Goal: Task Accomplishment & Management: Use online tool/utility

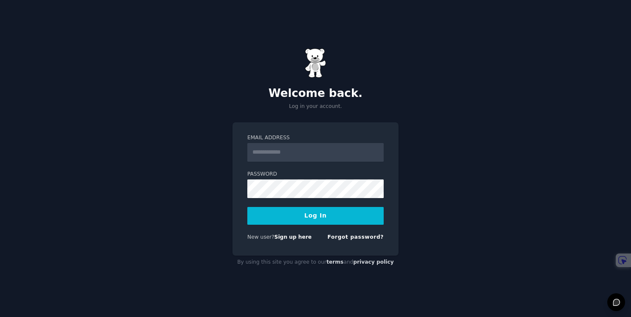
click at [285, 158] on input "Email Address" at bounding box center [315, 152] width 136 height 19
type input "**********"
click at [298, 157] on input "**********" at bounding box center [315, 152] width 136 height 19
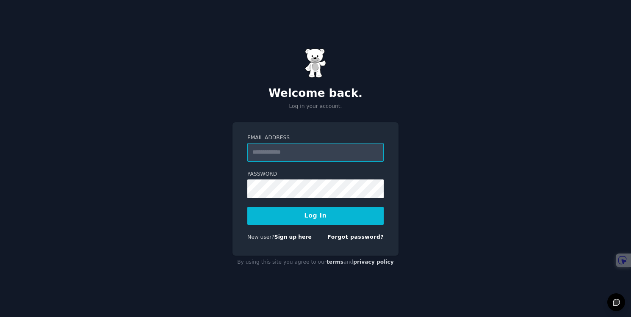
click at [298, 157] on input "Email Address" at bounding box center [315, 152] width 136 height 19
type input "**********"
click at [315, 216] on button "Log In" at bounding box center [315, 216] width 136 height 18
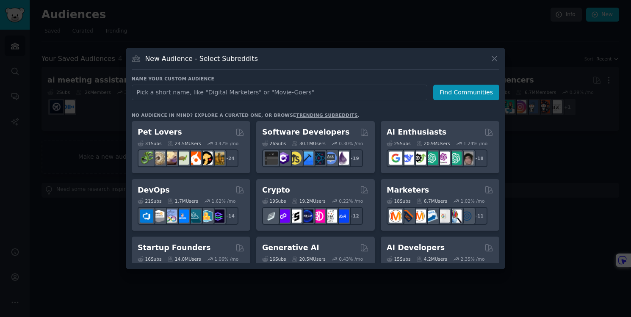
click at [109, 133] on div at bounding box center [315, 158] width 631 height 317
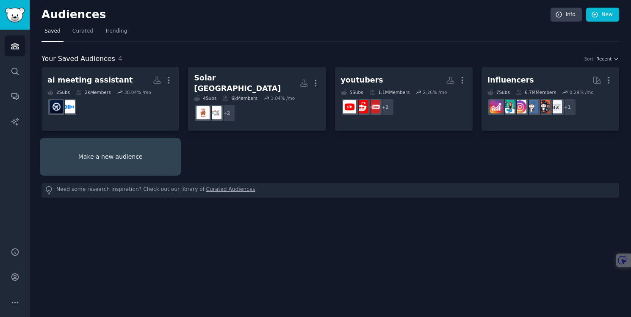
click at [143, 150] on link "Make a new audience" at bounding box center [110, 157] width 138 height 34
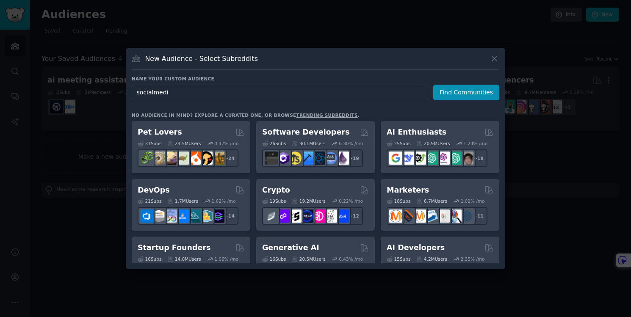
type input "socialmedia"
click button "Find Communities" at bounding box center [466, 93] width 66 height 16
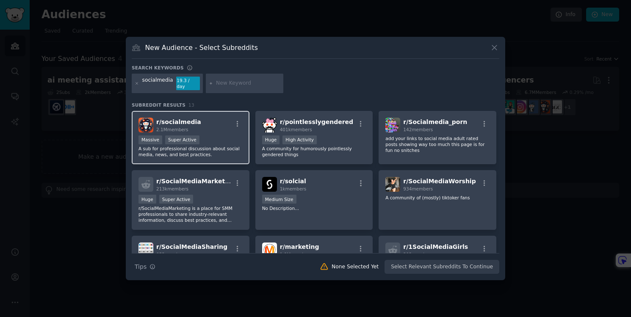
click at [236, 158] on div "r/ socialmedia 2.1M members Massive Super Active A sub for professional discuss…" at bounding box center [191, 138] width 118 height 54
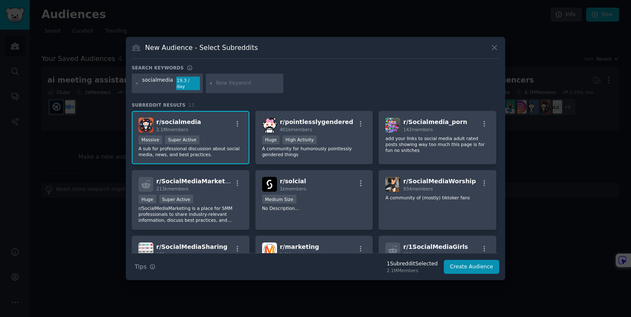
click at [232, 83] on input "text" at bounding box center [248, 84] width 64 height 8
type input "instagram"
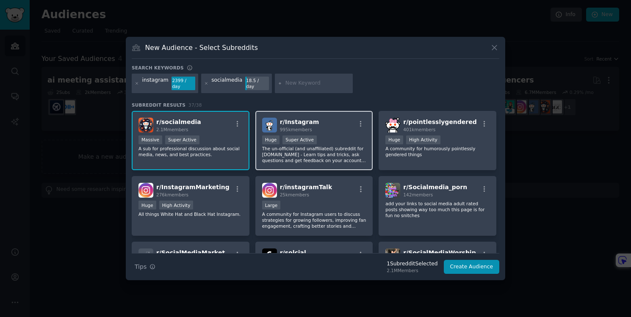
click at [336, 133] on div "r/ Instagram 995k members Huge Super Active The un-official (and unaffiliated) …" at bounding box center [314, 141] width 118 height 60
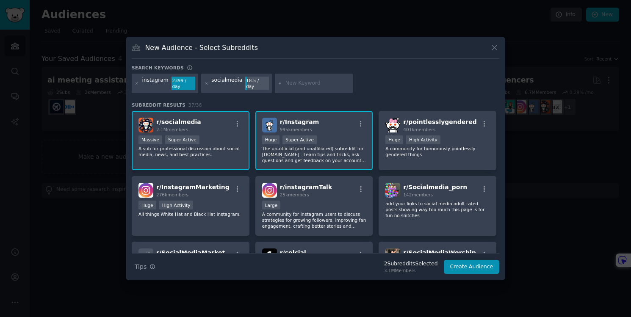
click at [304, 84] on input "text" at bounding box center [317, 84] width 64 height 8
type input "tiktok"
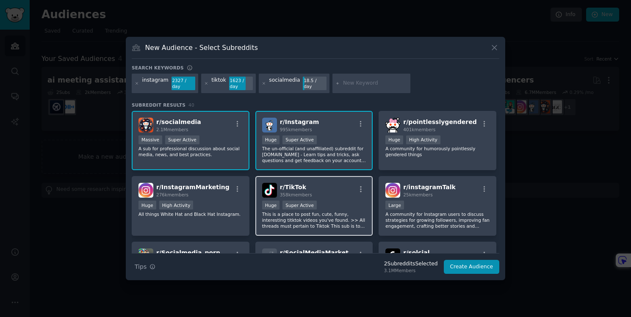
click at [347, 202] on div ">= 95th percentile for submissions / day Huge Super Active" at bounding box center [314, 206] width 104 height 11
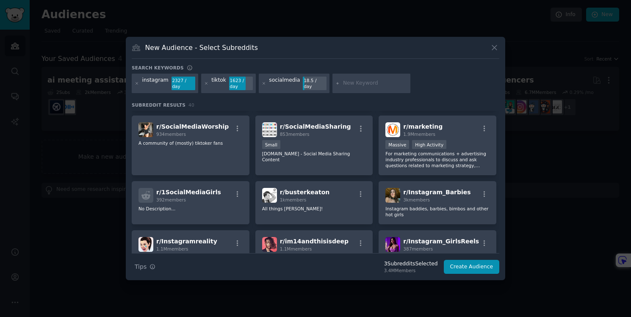
scroll to position [182, 0]
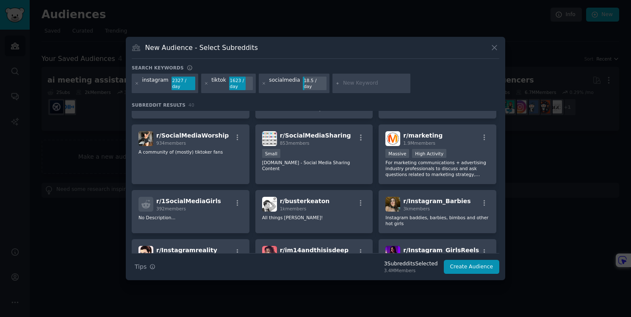
click at [358, 83] on input "text" at bounding box center [375, 84] width 64 height 8
type input "social network"
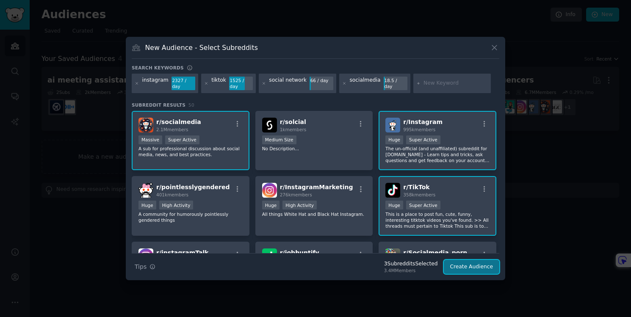
click at [473, 270] on button "Create Audience" at bounding box center [472, 267] width 56 height 14
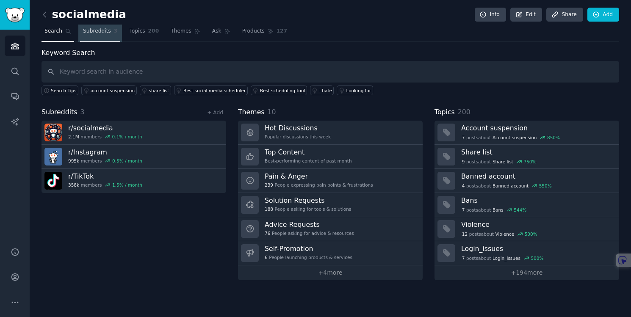
click at [108, 35] on link "Subreddits 3" at bounding box center [100, 33] width 40 height 17
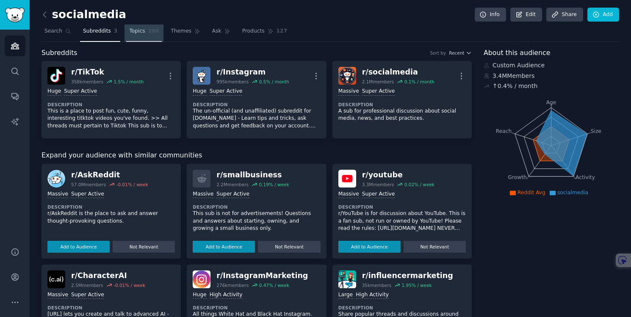
click at [142, 35] on link "Topics 200" at bounding box center [144, 33] width 36 height 17
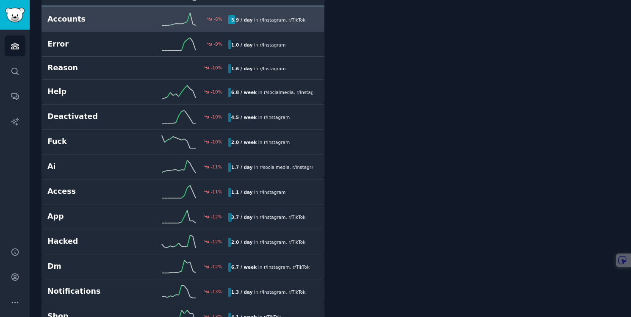
scroll to position [2, 0]
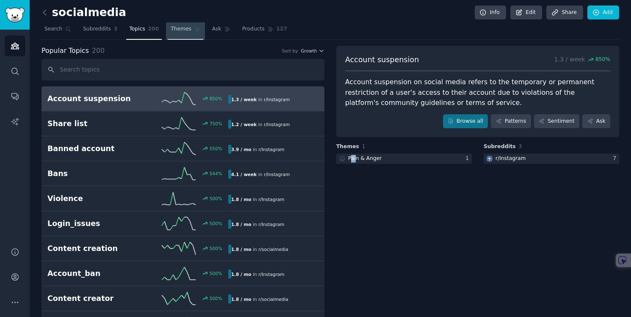
click at [185, 36] on link "Themes" at bounding box center [186, 30] width 36 height 17
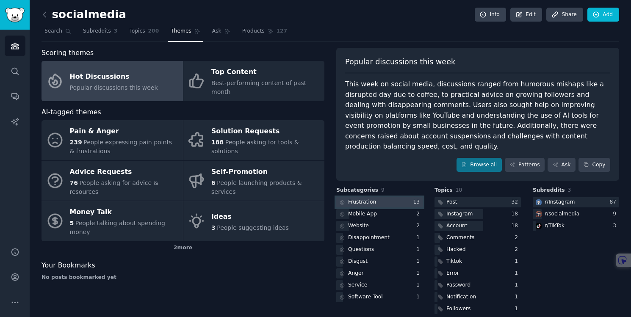
click at [384, 197] on div at bounding box center [379, 202] width 86 height 11
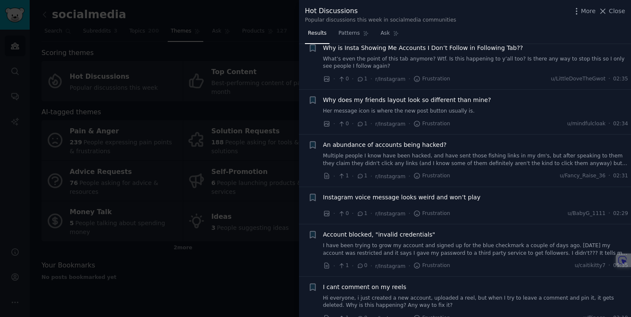
scroll to position [368, 0]
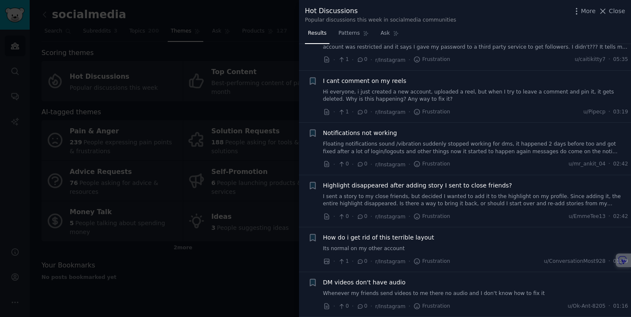
click at [195, 262] on div at bounding box center [315, 158] width 631 height 317
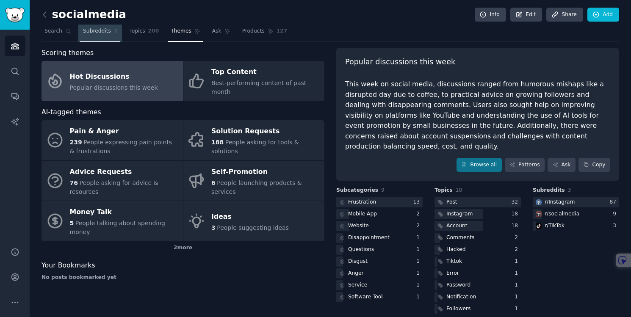
click at [87, 30] on span "Subreddits" at bounding box center [97, 32] width 28 height 8
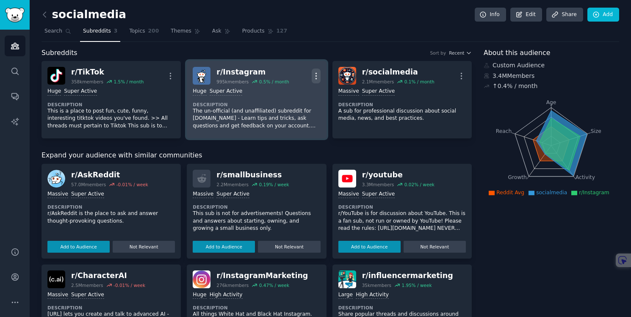
click at [316, 76] on icon "button" at bounding box center [316, 76] width 9 height 9
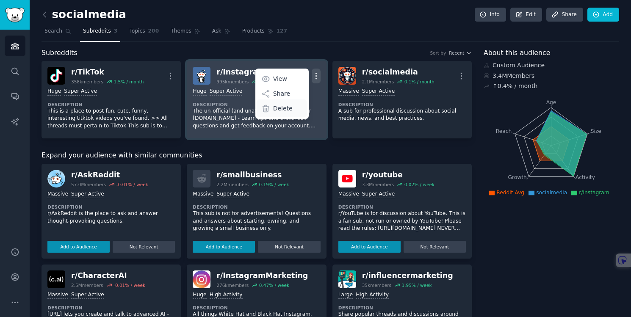
click at [282, 111] on p "Delete" at bounding box center [282, 108] width 19 height 9
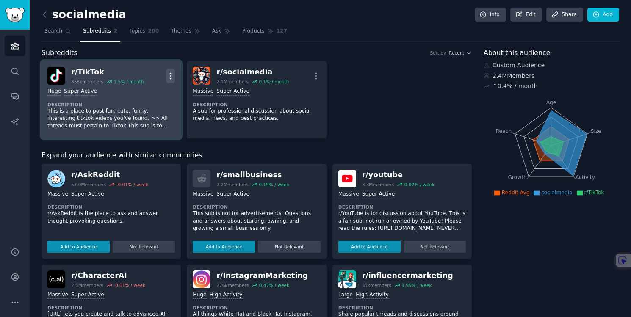
click at [169, 77] on icon "button" at bounding box center [170, 76] width 9 height 9
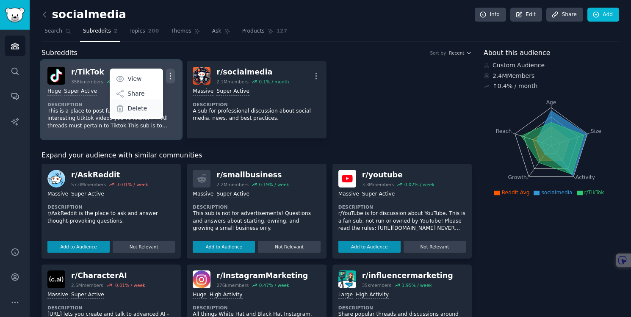
click at [139, 108] on p "Delete" at bounding box center [136, 108] width 19 height 9
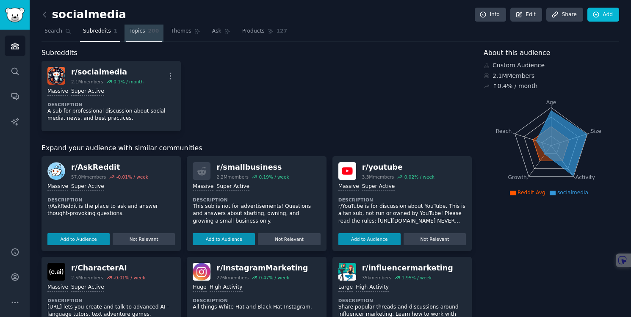
click at [142, 34] on span "Topics" at bounding box center [137, 32] width 16 height 8
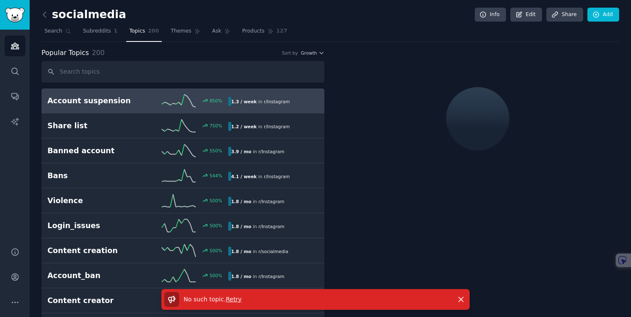
click at [234, 298] on span "Retry" at bounding box center [234, 299] width 16 height 7
click at [49, 17] on icon at bounding box center [44, 14] width 9 height 9
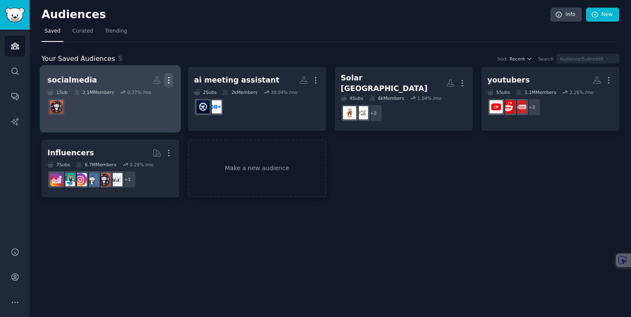
click at [171, 83] on icon "button" at bounding box center [168, 80] width 9 height 9
click at [146, 99] on p "Delete" at bounding box center [145, 98] width 19 height 9
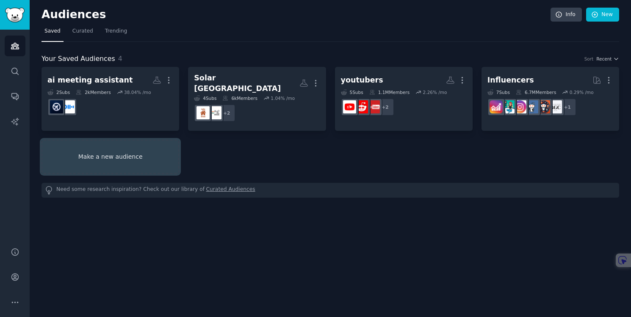
click at [139, 145] on link "Make a new audience" at bounding box center [110, 157] width 138 height 34
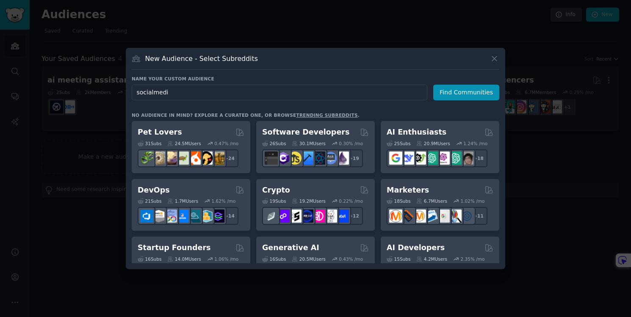
type input "socialmedia"
click button "Find Communities" at bounding box center [466, 93] width 66 height 16
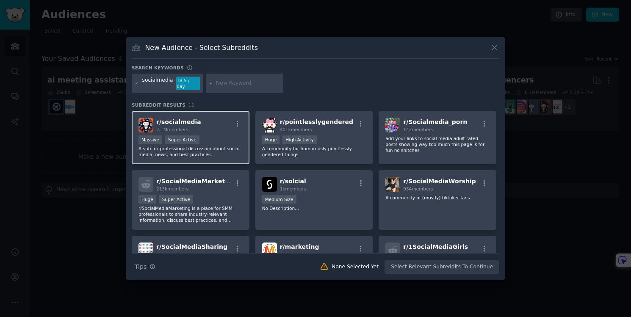
click at [217, 124] on div "r/ socialmedia 2.1M members" at bounding box center [190, 125] width 104 height 15
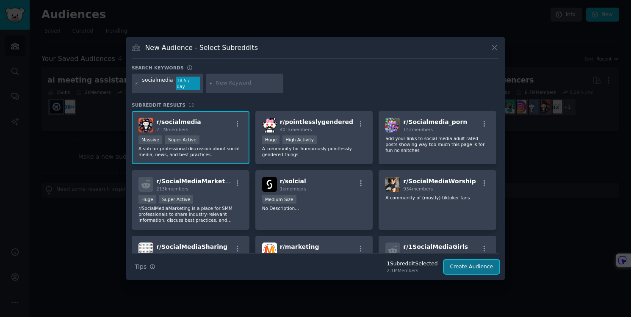
click at [471, 267] on button "Create Audience" at bounding box center [472, 267] width 56 height 14
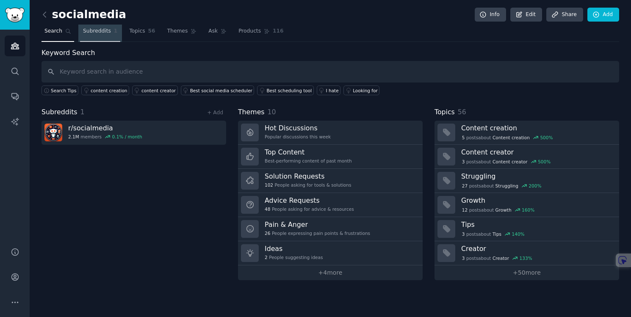
click at [96, 39] on link "Subreddits 1" at bounding box center [100, 33] width 40 height 17
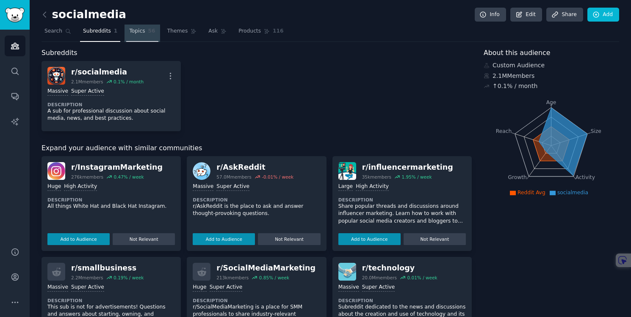
click at [145, 39] on link "Topics 56" at bounding box center [142, 33] width 32 height 17
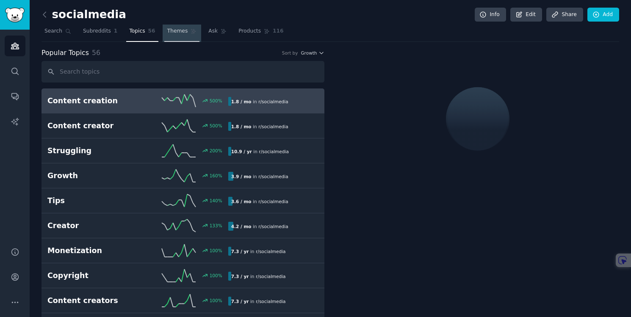
click at [189, 37] on link "Themes" at bounding box center [182, 33] width 36 height 17
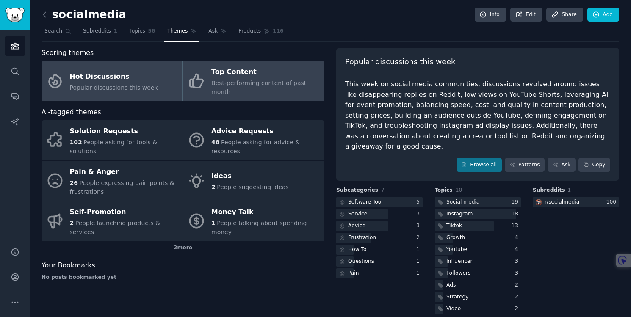
click at [246, 80] on span "Best-performing content of past month" at bounding box center [258, 88] width 95 height 16
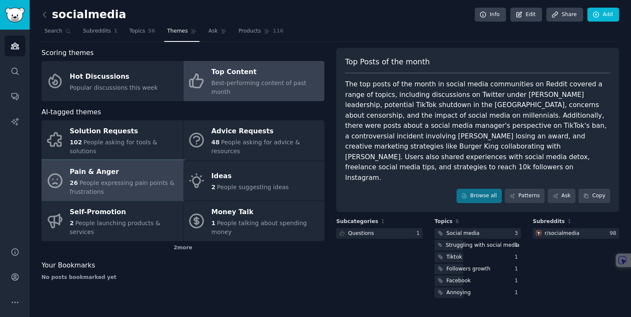
click at [160, 180] on span "People expressing pain points & frustrations" at bounding box center [122, 188] width 105 height 16
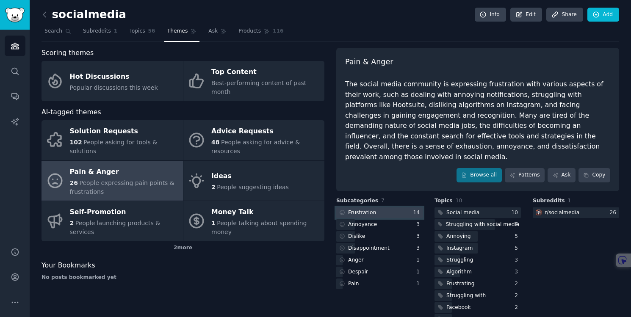
click at [383, 207] on div at bounding box center [379, 212] width 86 height 11
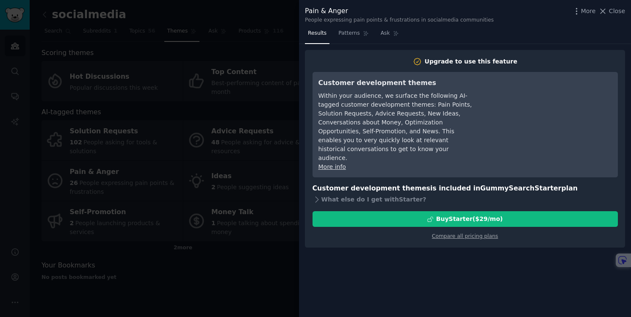
click at [285, 253] on div at bounding box center [315, 158] width 631 height 317
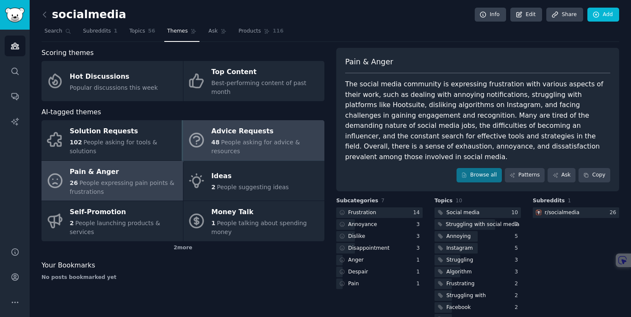
click at [273, 139] on span "People asking for advice & resources" at bounding box center [255, 147] width 88 height 16
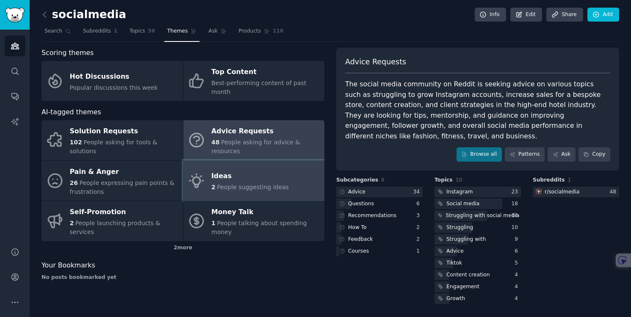
click at [279, 184] on span "People suggesting ideas" at bounding box center [253, 187] width 72 height 7
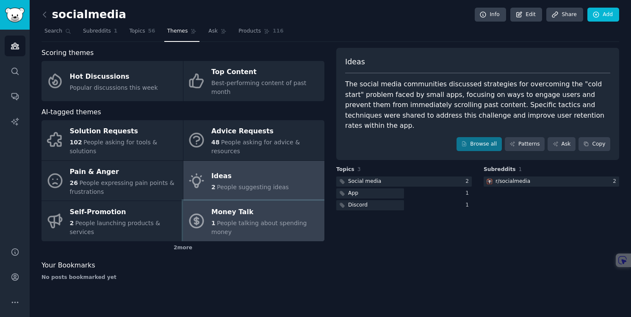
click at [275, 220] on span "People talking about spending money" at bounding box center [258, 228] width 95 height 16
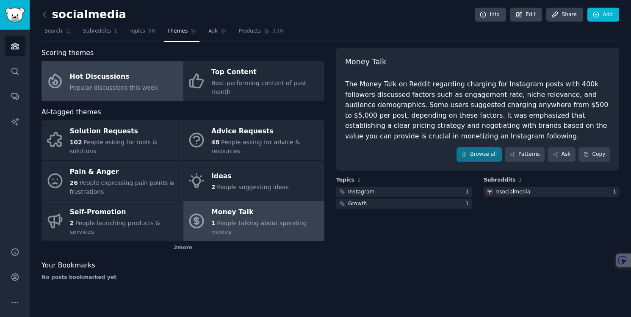
click at [128, 84] on span "Popular discussions this week" at bounding box center [114, 87] width 88 height 7
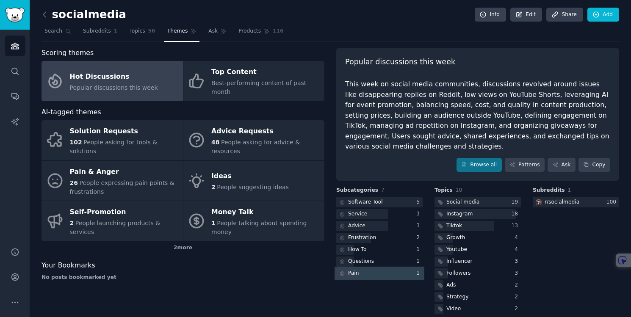
click at [362, 276] on div "Pain" at bounding box center [379, 273] width 86 height 11
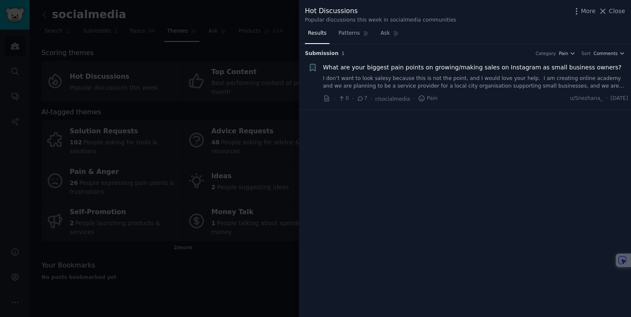
click at [265, 275] on div at bounding box center [315, 158] width 631 height 317
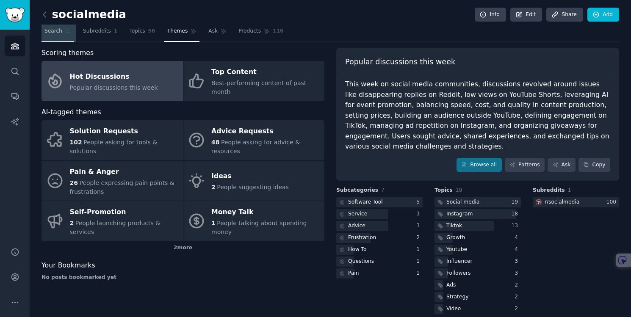
click at [55, 37] on link "Search" at bounding box center [57, 33] width 33 height 17
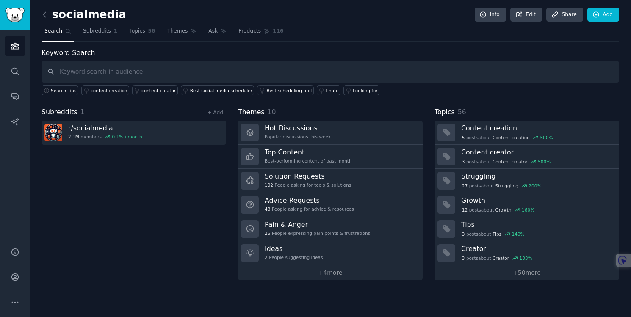
click at [144, 77] on input "text" at bounding box center [330, 72] width 578 height 22
type input "ai"
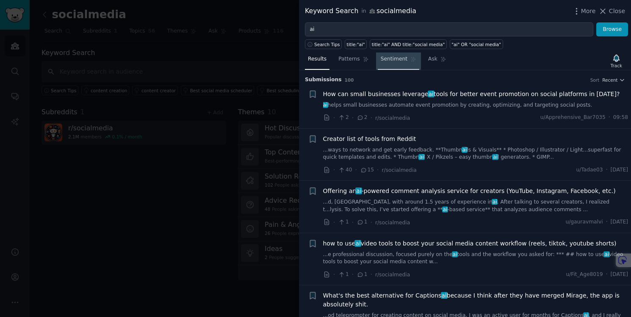
click at [398, 63] on link "Sentiment" at bounding box center [398, 61] width 41 height 17
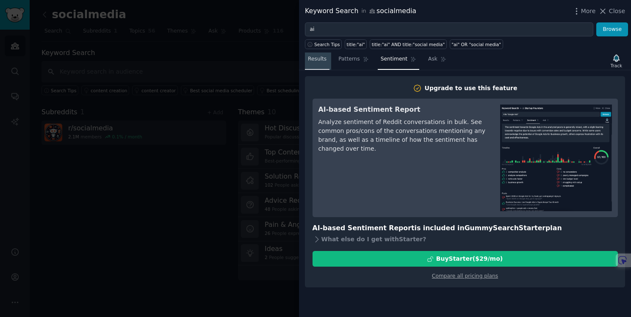
click at [320, 64] on link "Results" at bounding box center [317, 61] width 25 height 17
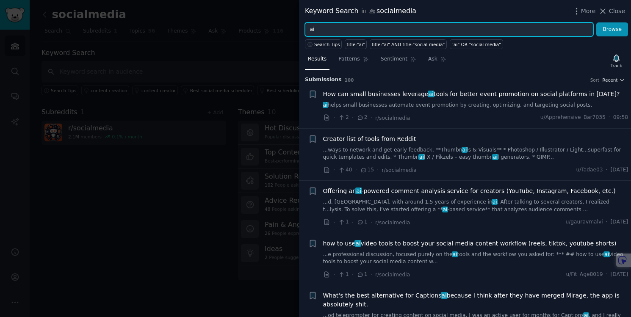
click at [338, 35] on input "ai" at bounding box center [449, 29] width 288 height 14
click at [596, 22] on button "Browse" at bounding box center [612, 29] width 32 height 14
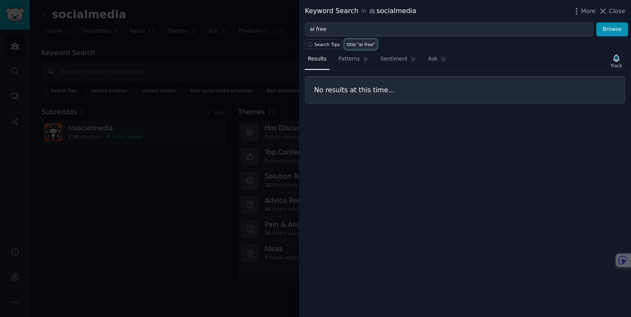
click at [361, 46] on div "title:"ai free"" at bounding box center [361, 44] width 28 height 6
type input "title:"ai free""
click at [196, 215] on div at bounding box center [315, 158] width 631 height 317
